Goal: Check status: Check status

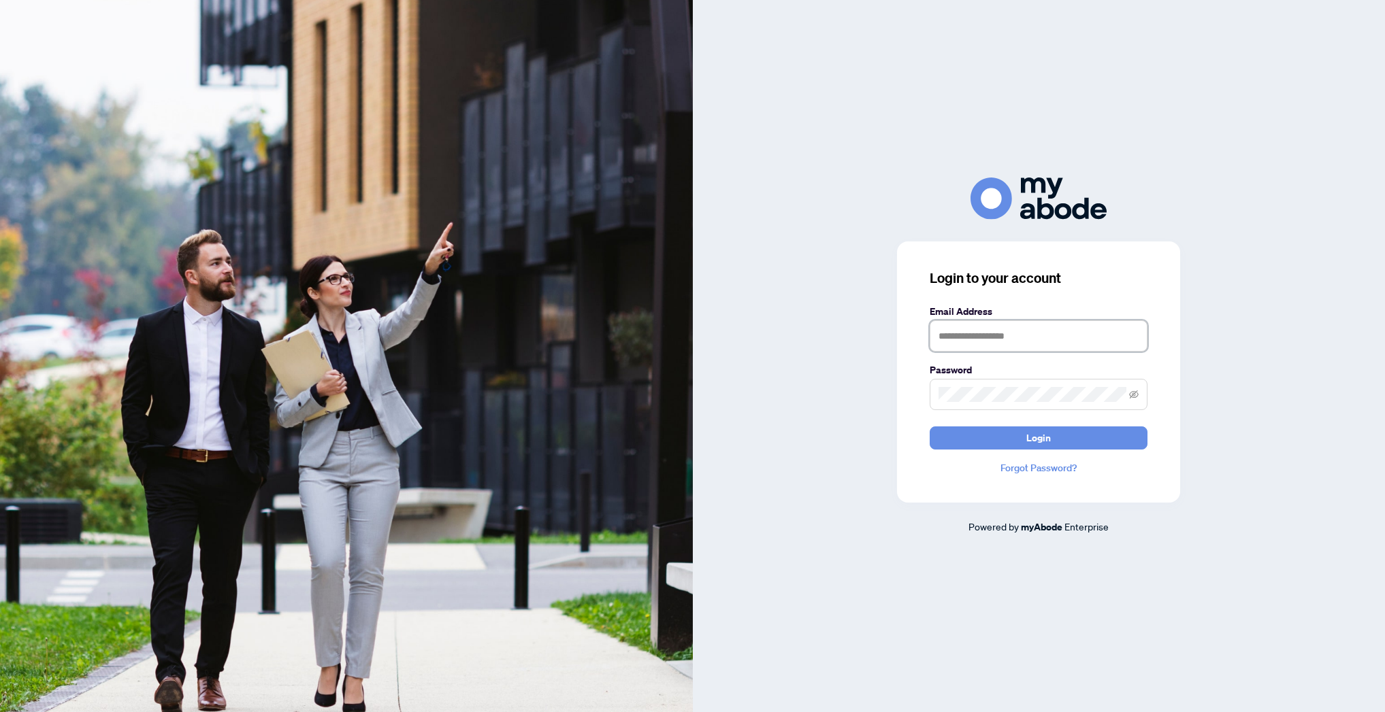
type input "**********"
click at [1038, 438] on button "Login" at bounding box center [1039, 438] width 218 height 23
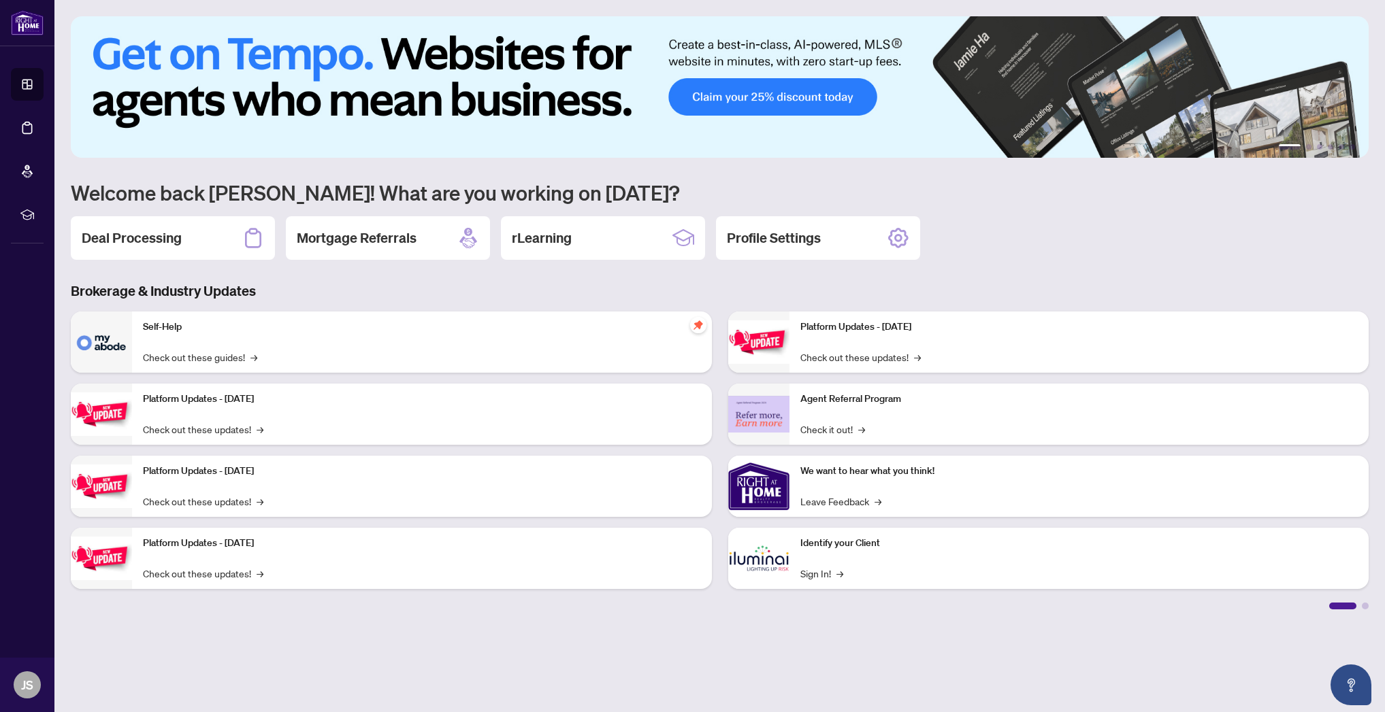
click at [276, 284] on h3 "Brokerage & Industry Updates" at bounding box center [720, 291] width 1298 height 19
click at [120, 236] on h2 "Deal Processing" at bounding box center [132, 238] width 100 height 19
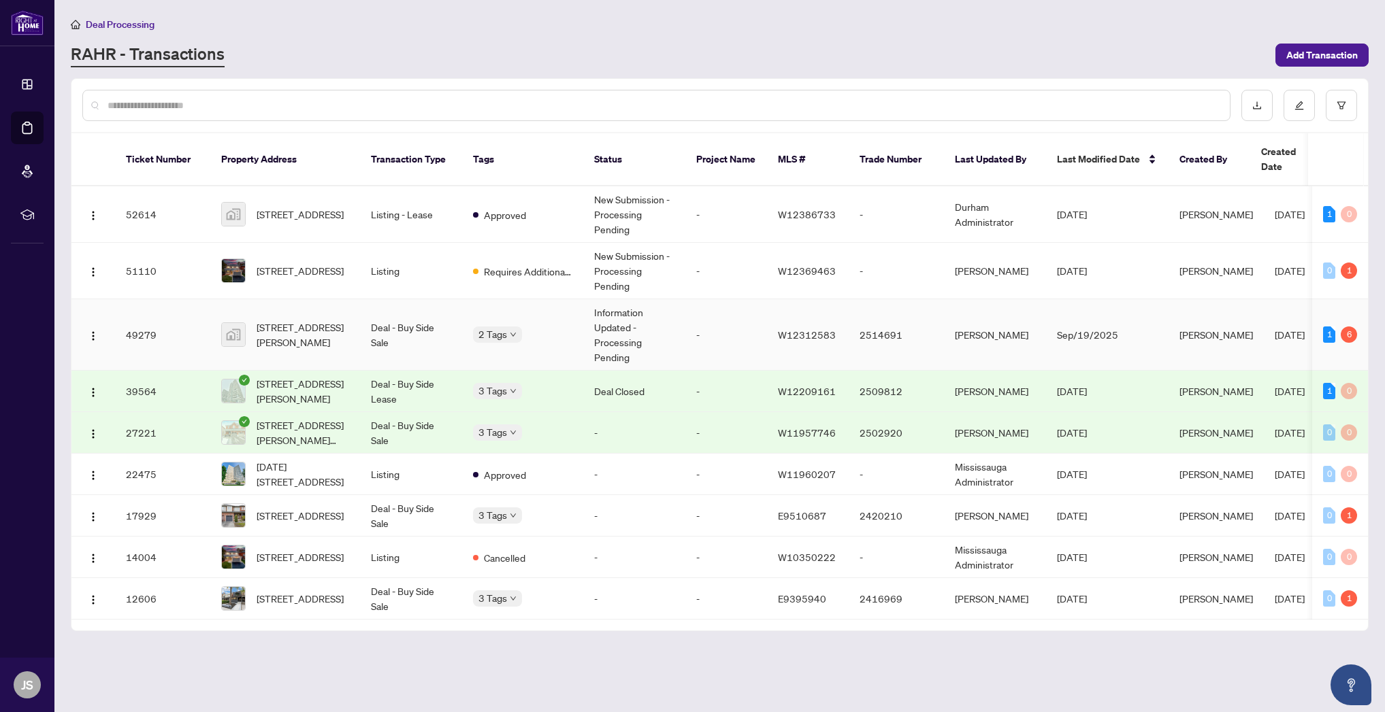
click at [625, 313] on td "Information Updated - Processing Pending" at bounding box center [634, 334] width 102 height 71
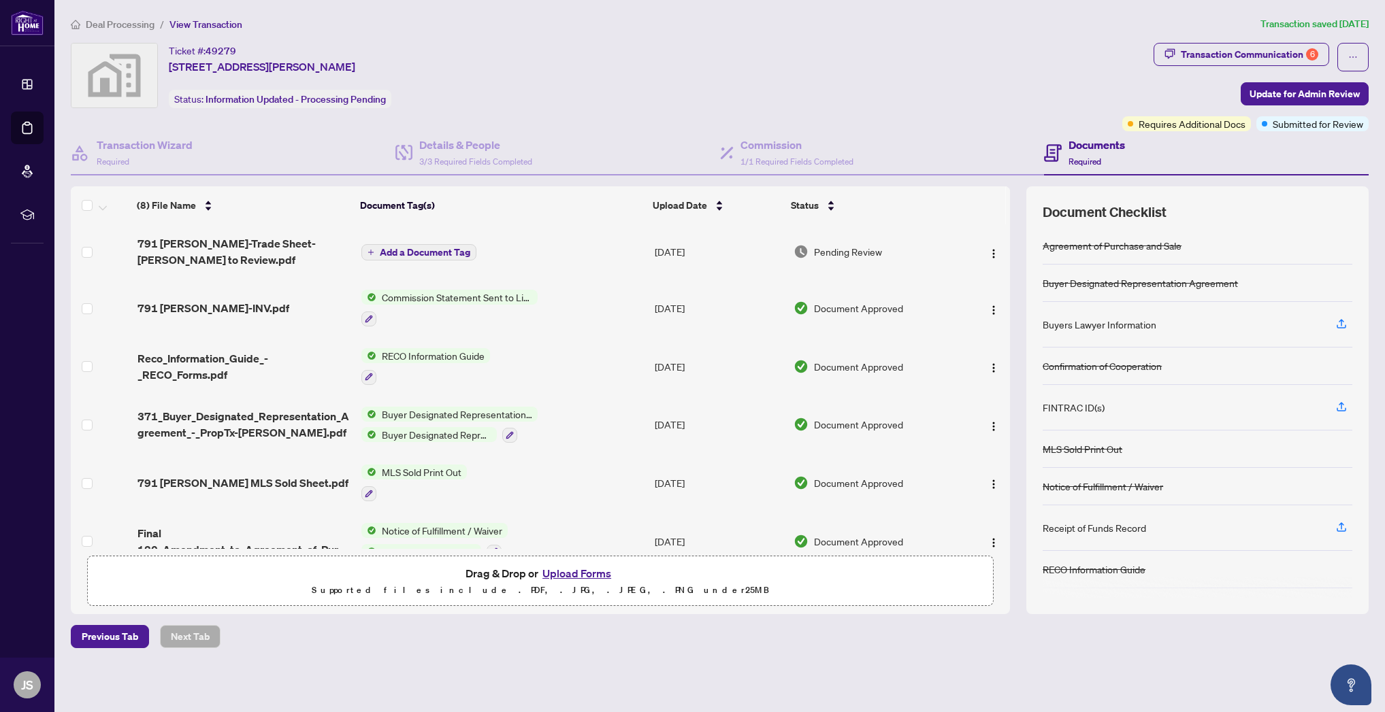
click at [1111, 148] on h4 "Documents" at bounding box center [1096, 145] width 56 height 16
click at [1238, 56] on div "Transaction Communication 6" at bounding box center [1249, 55] width 137 height 22
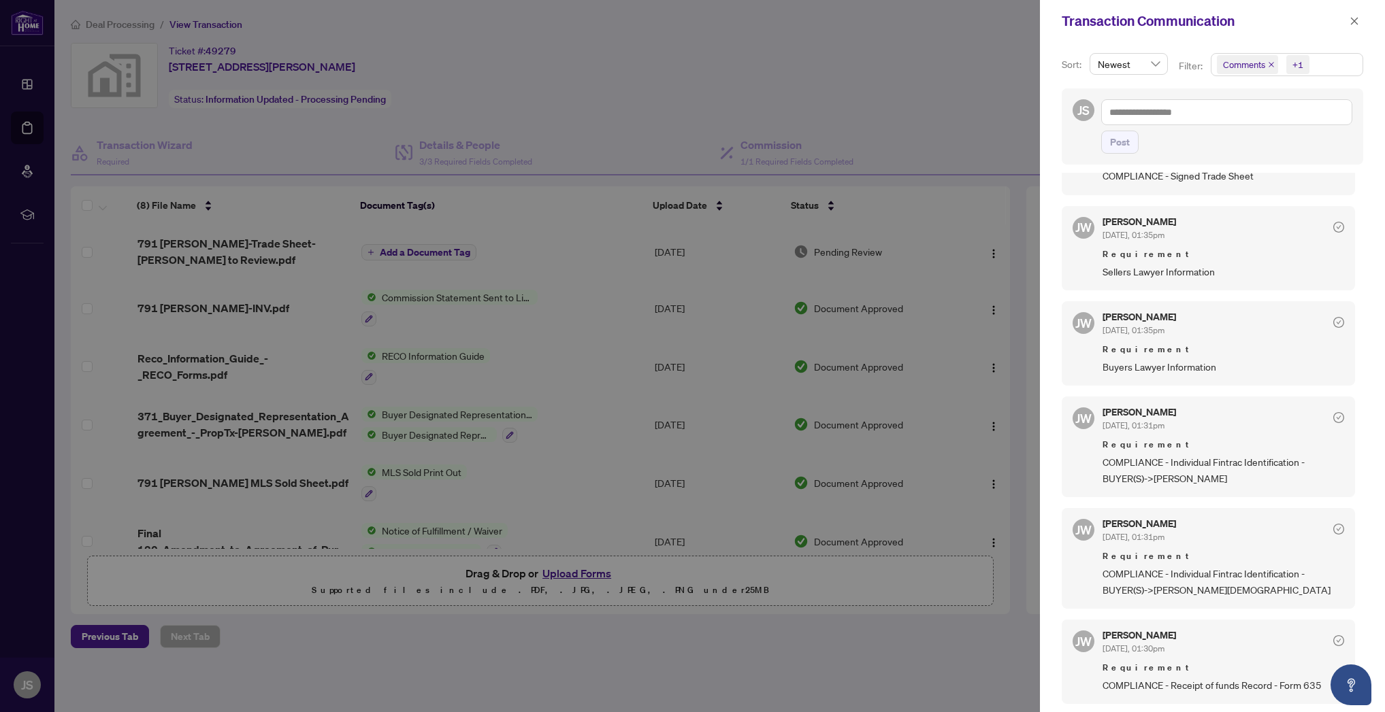
scroll to position [696, 0]
click at [638, 467] on div at bounding box center [692, 356] width 1385 height 712
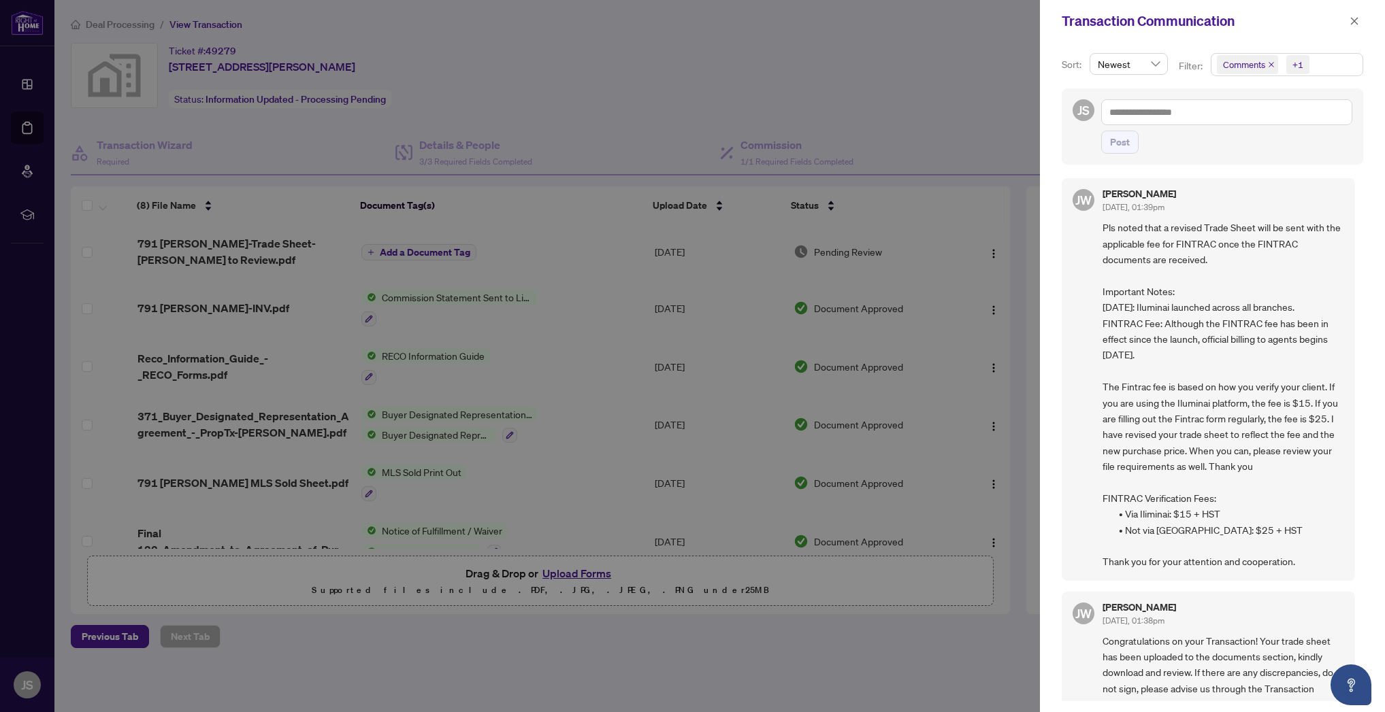
scroll to position [0, 0]
click at [1354, 20] on icon "close" at bounding box center [1354, 21] width 10 height 10
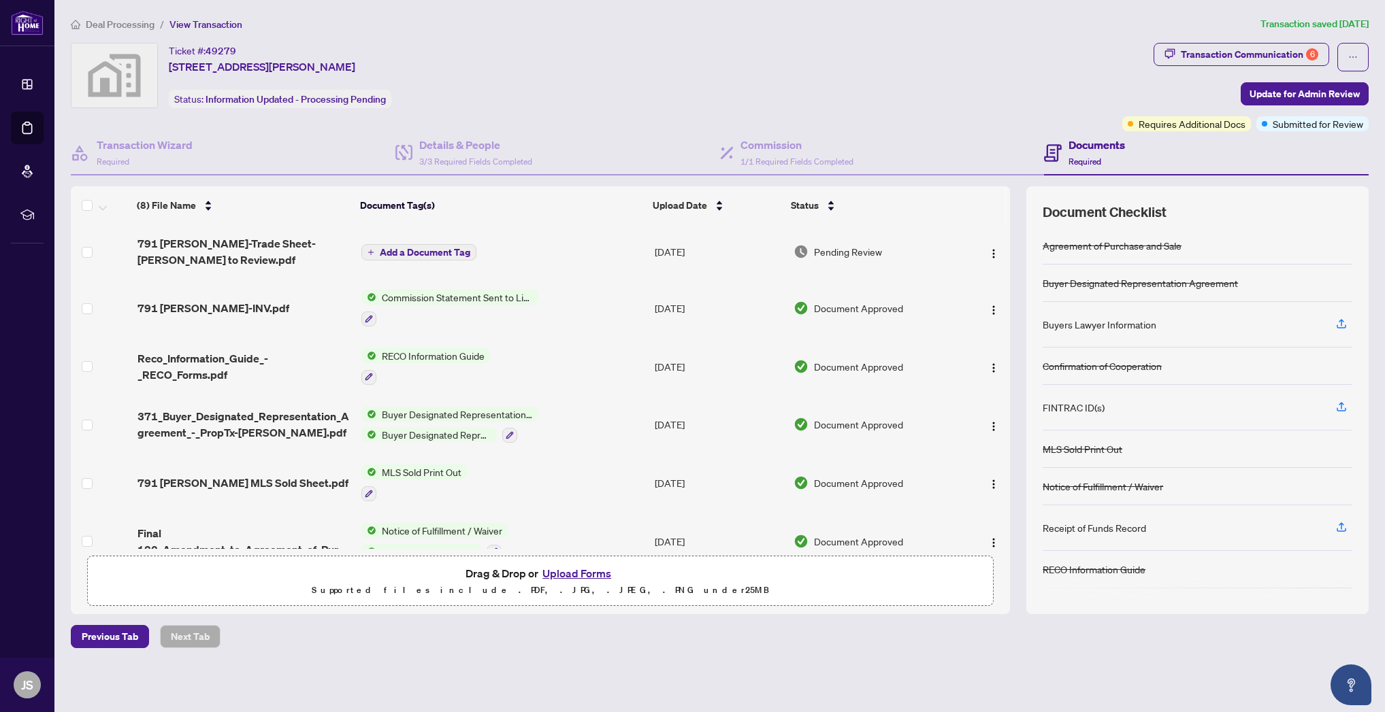
click at [864, 681] on main "Deal Processing / View Transaction Transaction saved 3 days ago Ticket #: 49279…" at bounding box center [719, 356] width 1330 height 712
click at [195, 236] on span "791 Agnew Cres-Trade Sheet-Jay to Review.pdf" at bounding box center [243, 251] width 213 height 33
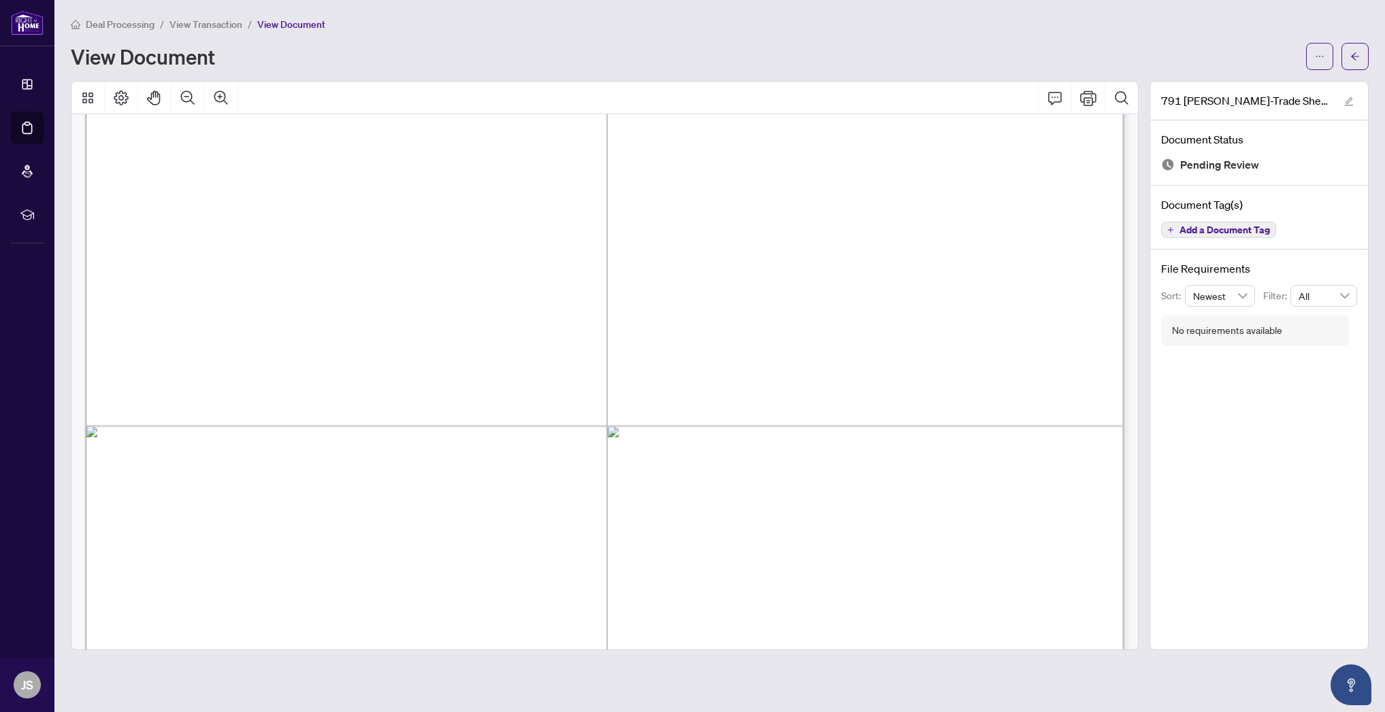
scroll to position [745, 0]
